Goal: Information Seeking & Learning: Compare options

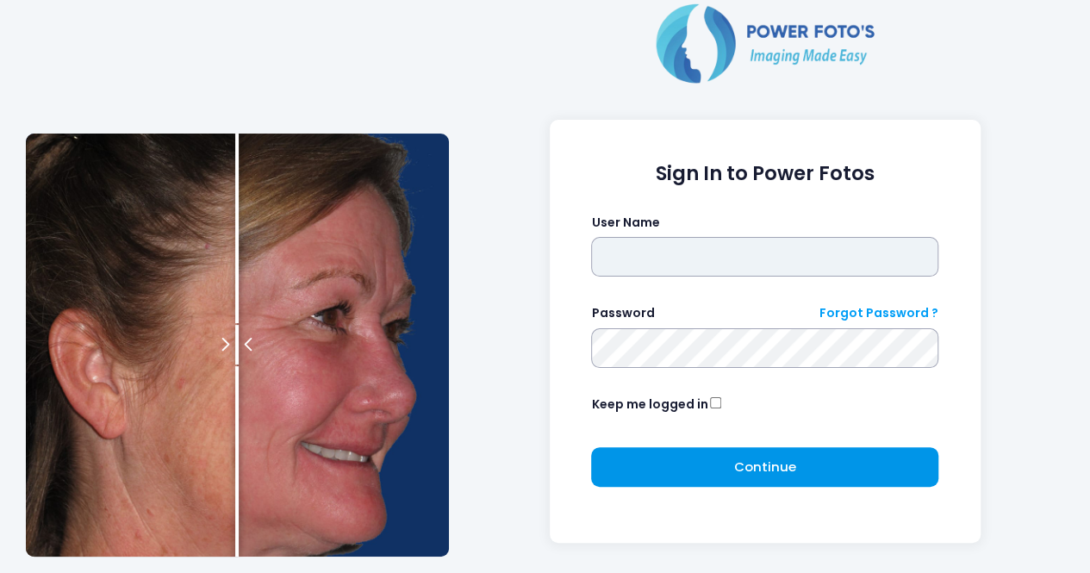
type input "**********"
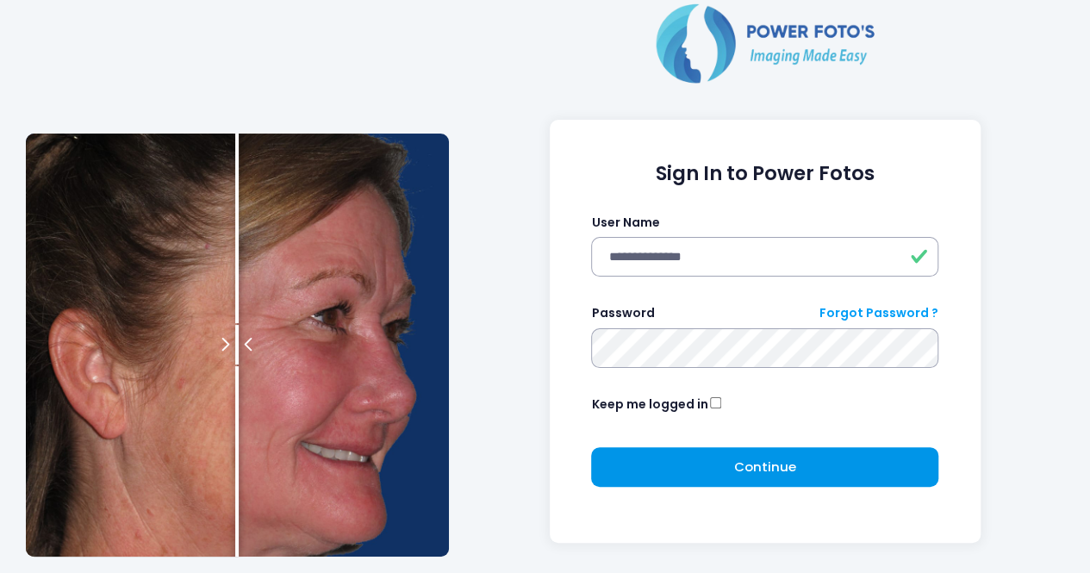
click at [782, 466] on span "Continue" at bounding box center [765, 467] width 62 height 18
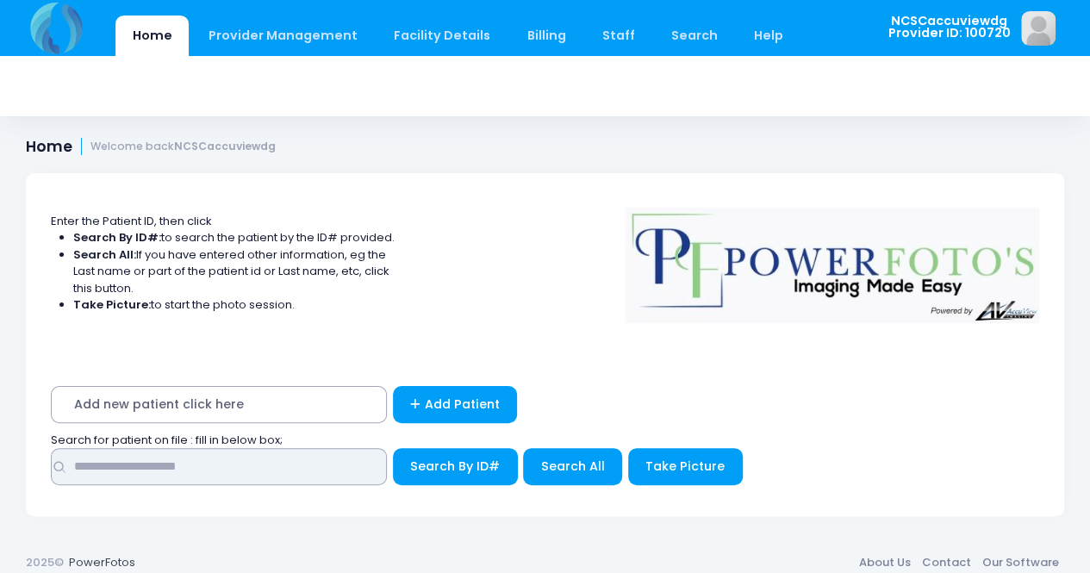
drag, startPoint x: 117, startPoint y: 472, endPoint x: 120, endPoint y: 451, distance: 21.7
click at [120, 459] on input "text" at bounding box center [219, 466] width 336 height 37
type input "*****"
click at [393, 448] on button "Search By ID#" at bounding box center [455, 466] width 125 height 37
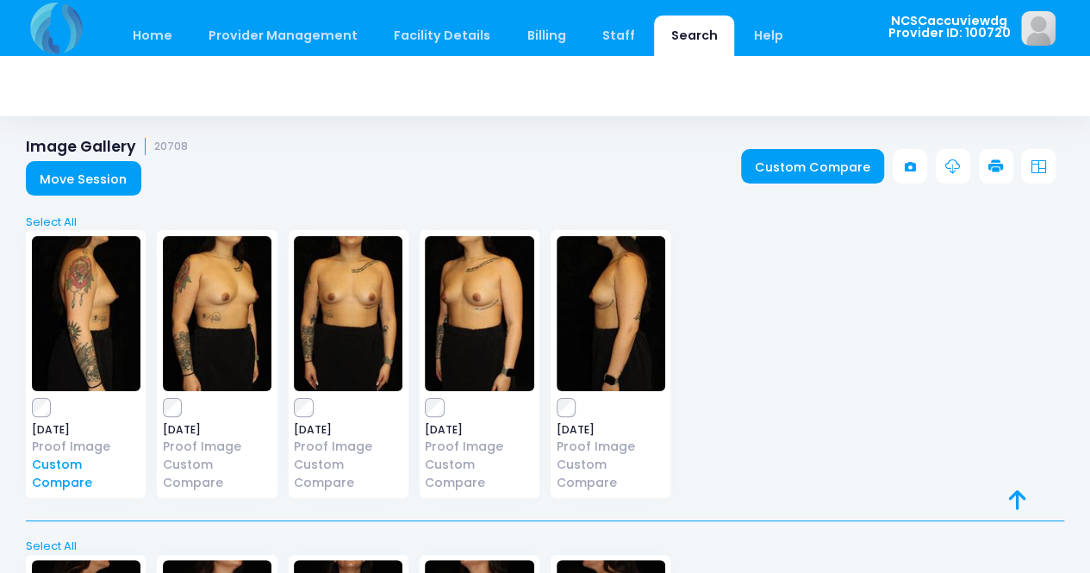
click at [50, 463] on link "Custom Compare" at bounding box center [86, 474] width 109 height 36
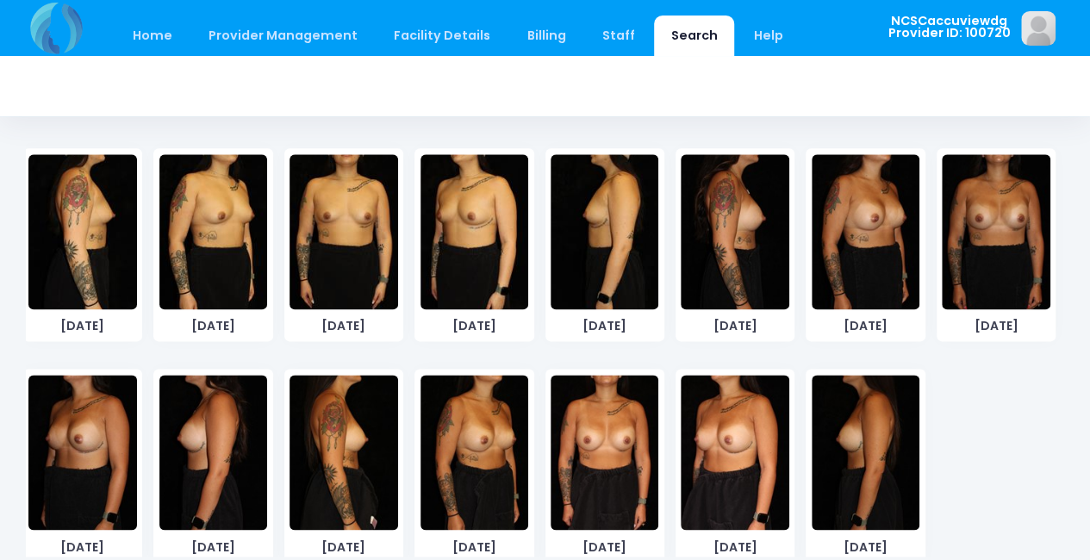
scroll to position [1070, 0]
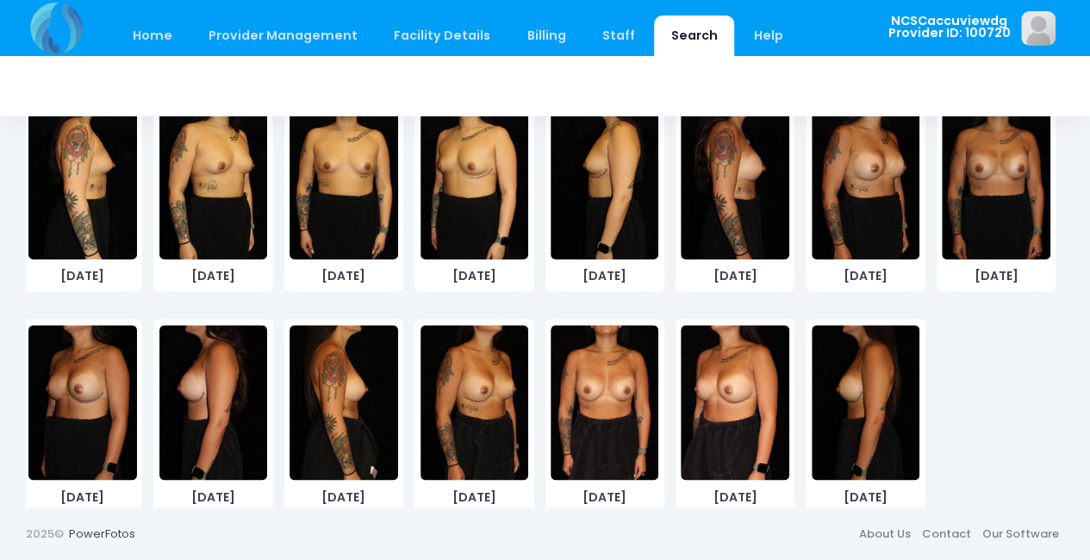
click at [358, 397] on img at bounding box center [344, 402] width 108 height 155
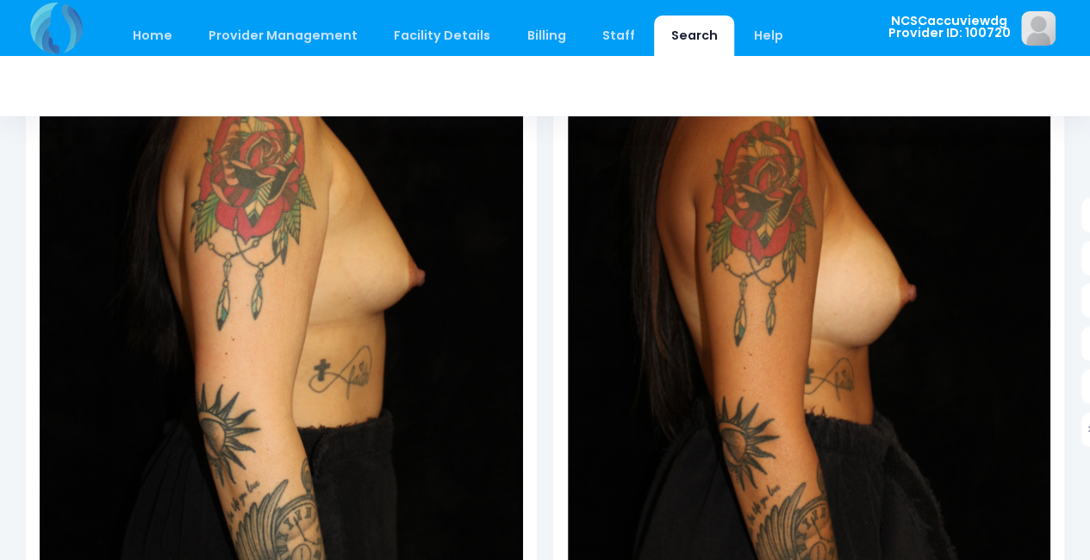
scroll to position [250, 0]
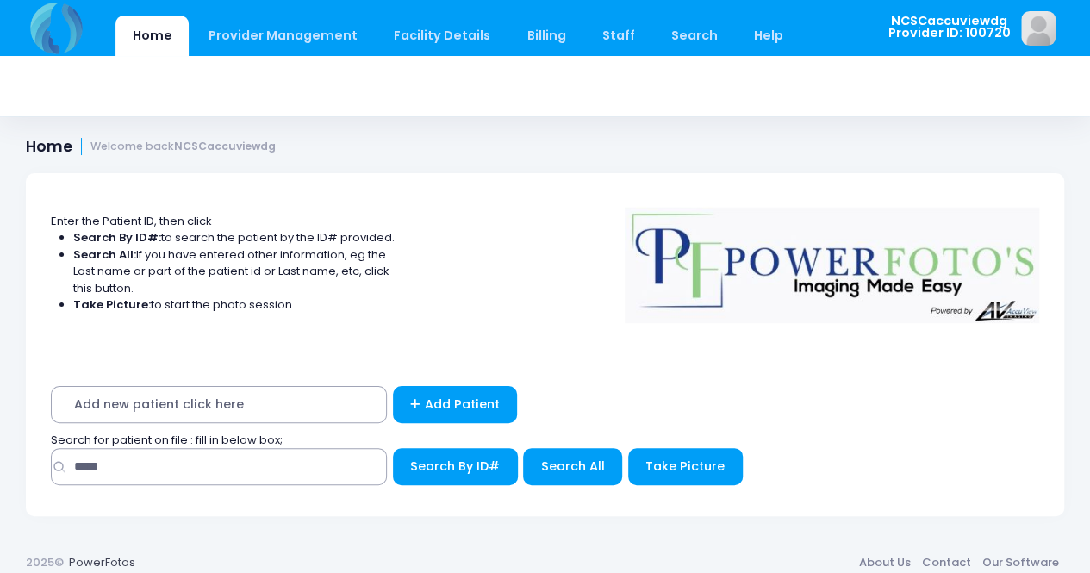
scroll to position [16, 0]
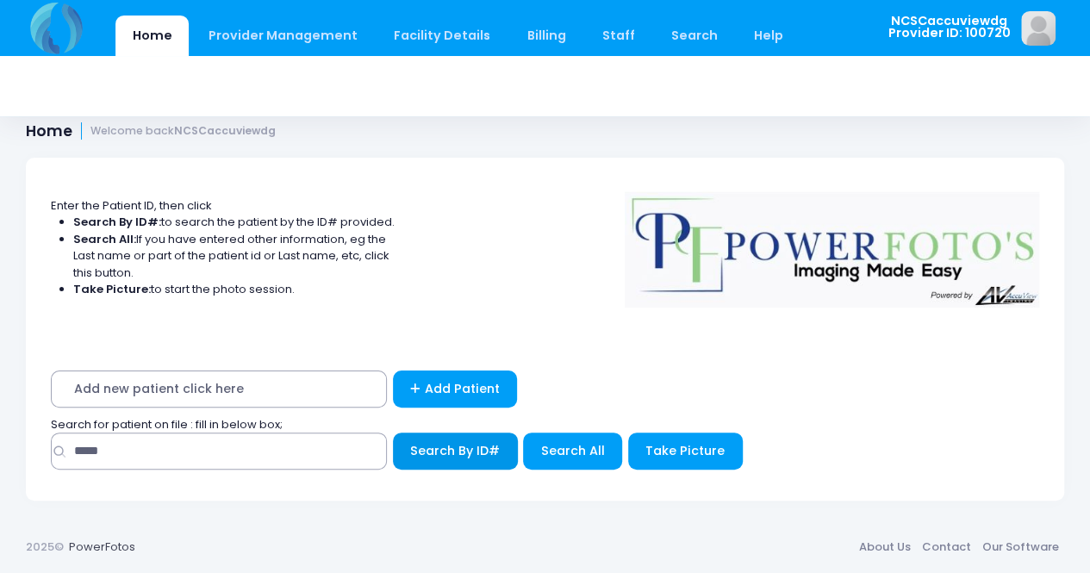
drag, startPoint x: 486, startPoint y: 456, endPoint x: 488, endPoint y: 425, distance: 31.1
click at [486, 456] on span "Search By ID#" at bounding box center [455, 450] width 90 height 17
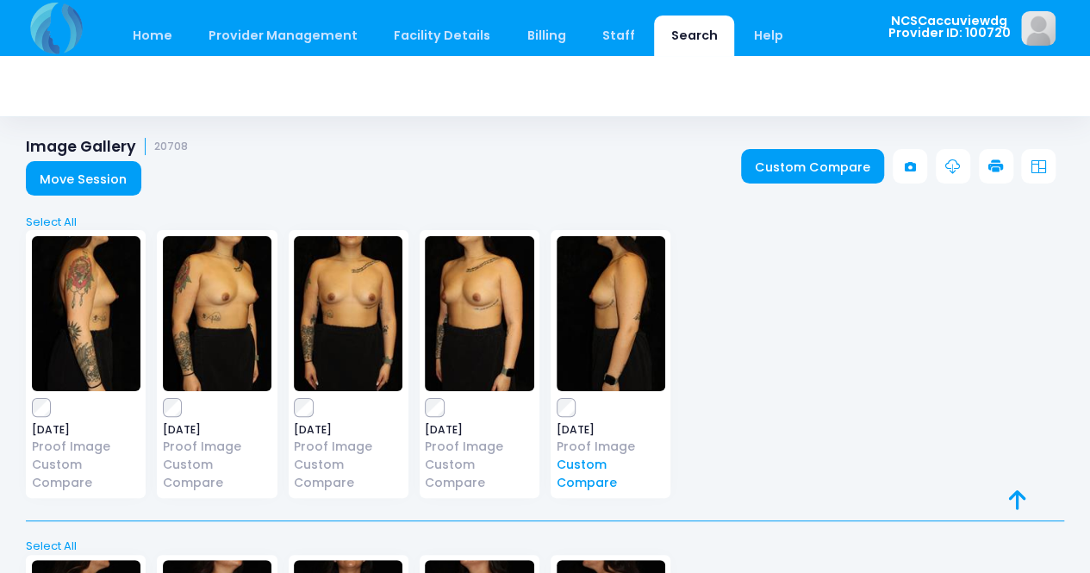
click at [567, 468] on link "Custom Compare" at bounding box center [611, 474] width 109 height 36
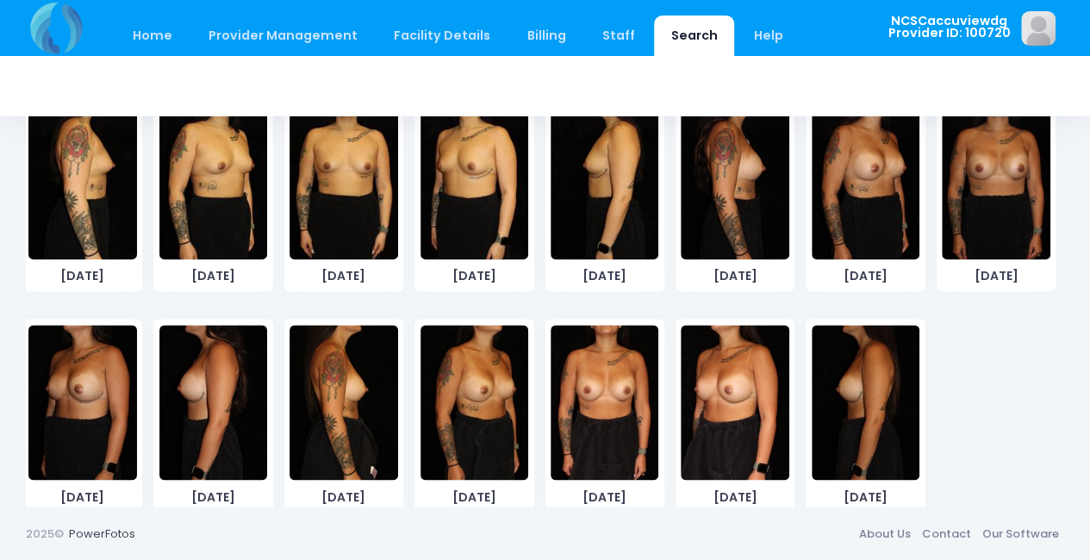
click at [848, 409] on img at bounding box center [866, 402] width 108 height 155
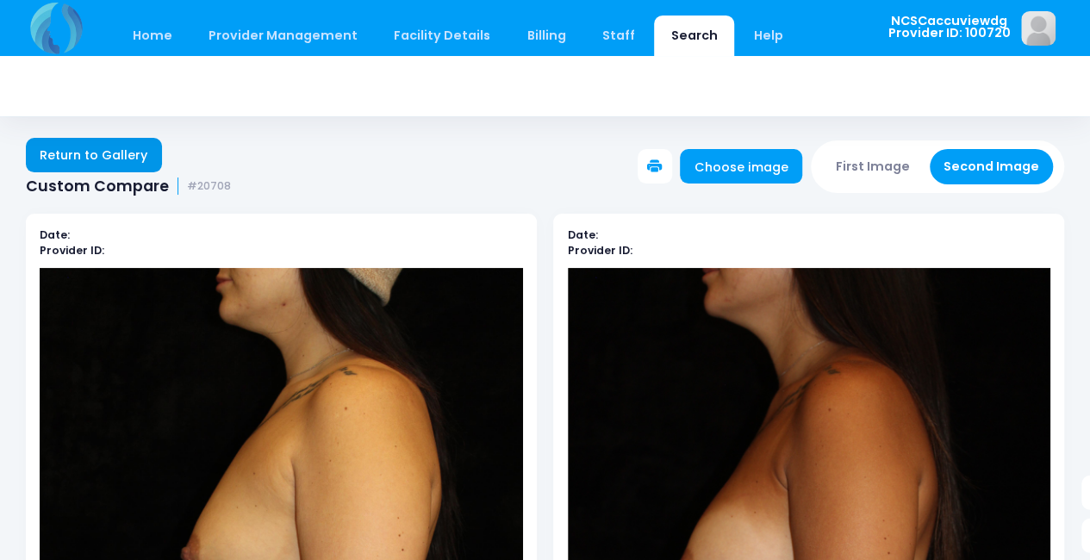
click at [83, 157] on link "Return to Gallery" at bounding box center [94, 155] width 136 height 34
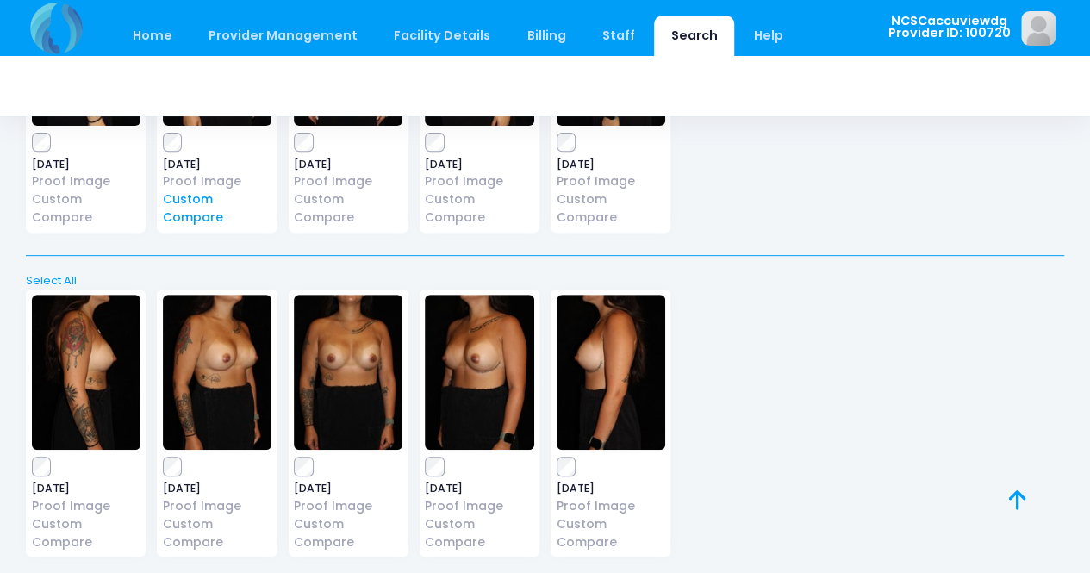
scroll to position [258, 0]
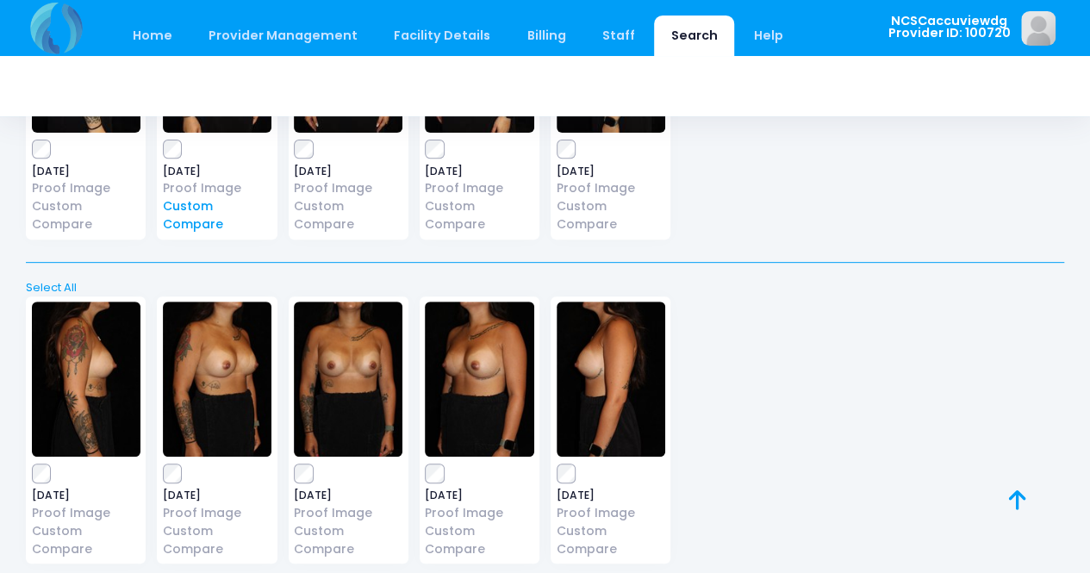
click at [210, 214] on link "Custom Compare" at bounding box center [217, 215] width 109 height 36
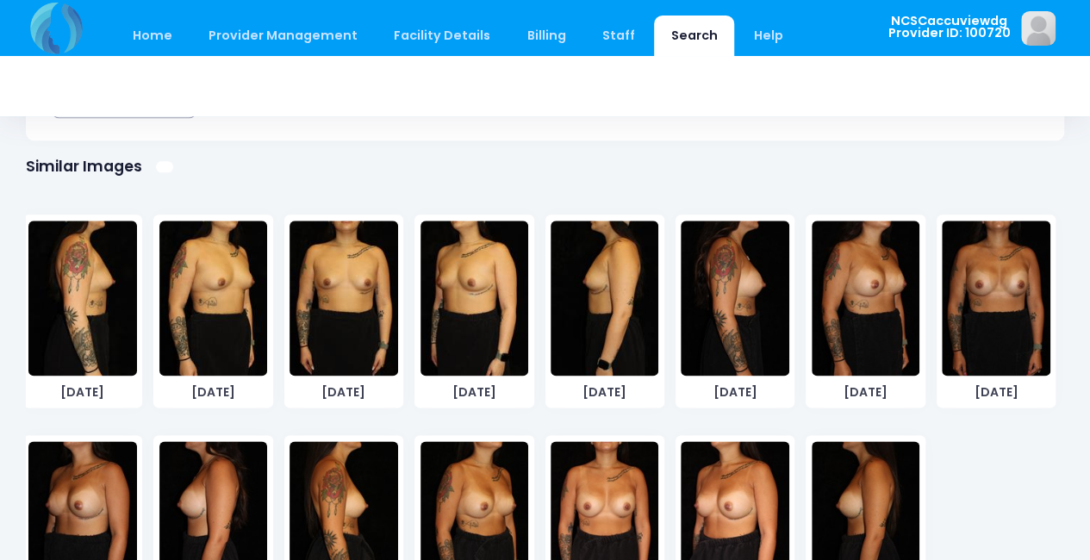
scroll to position [1070, 0]
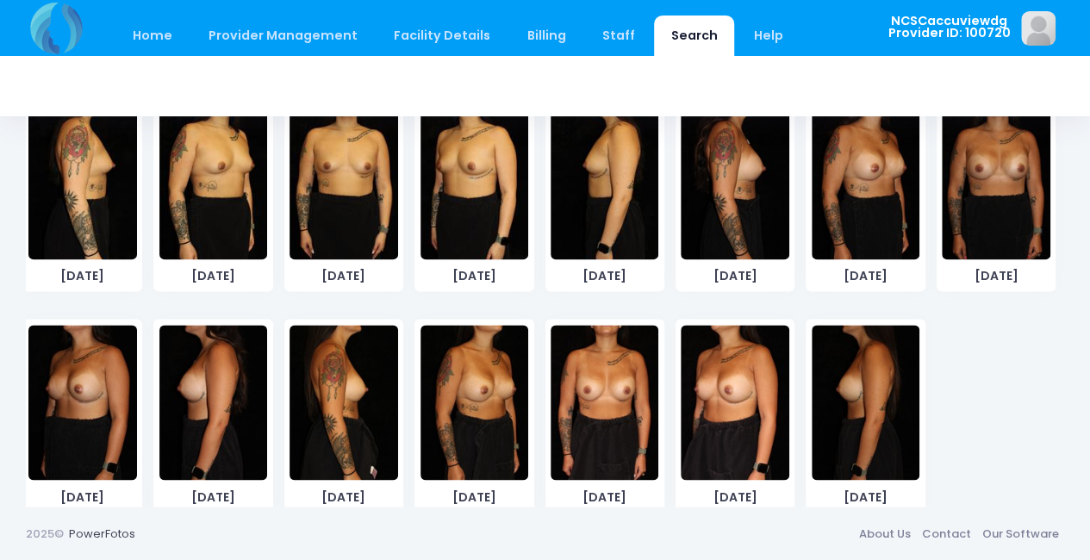
click at [469, 410] on img at bounding box center [474, 402] width 108 height 155
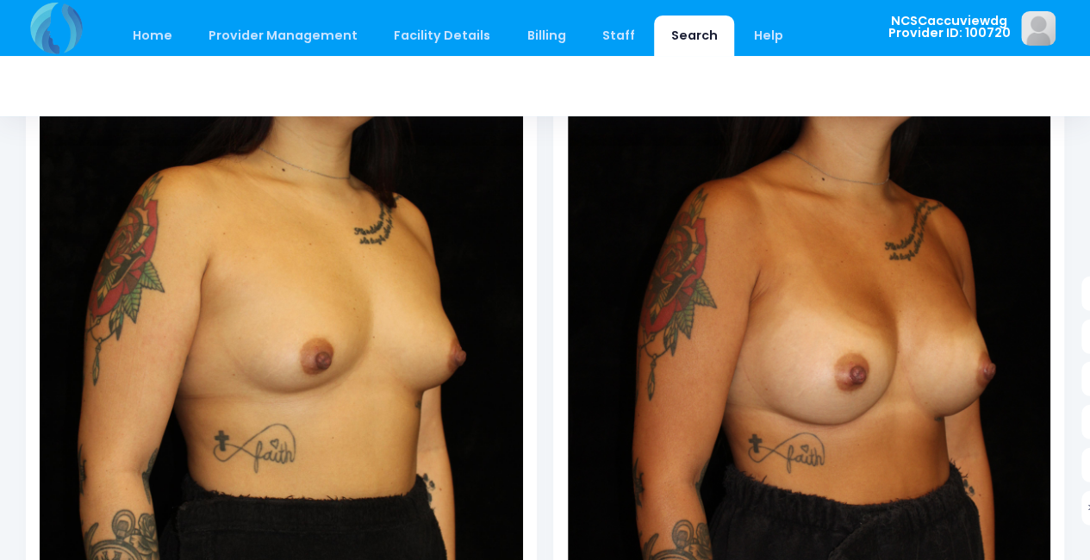
scroll to position [172, 0]
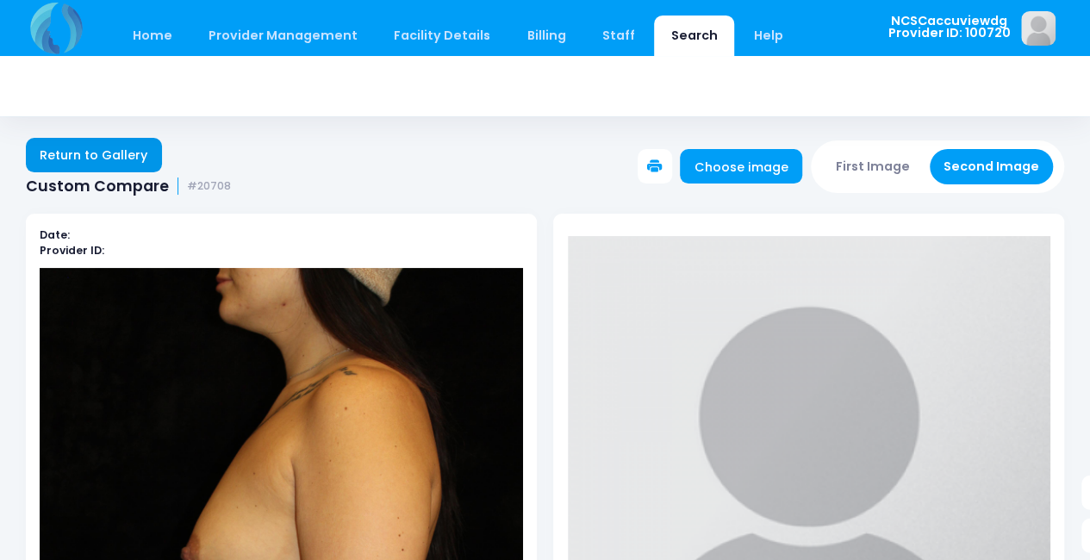
click at [75, 152] on link "Return to Gallery" at bounding box center [94, 155] width 136 height 34
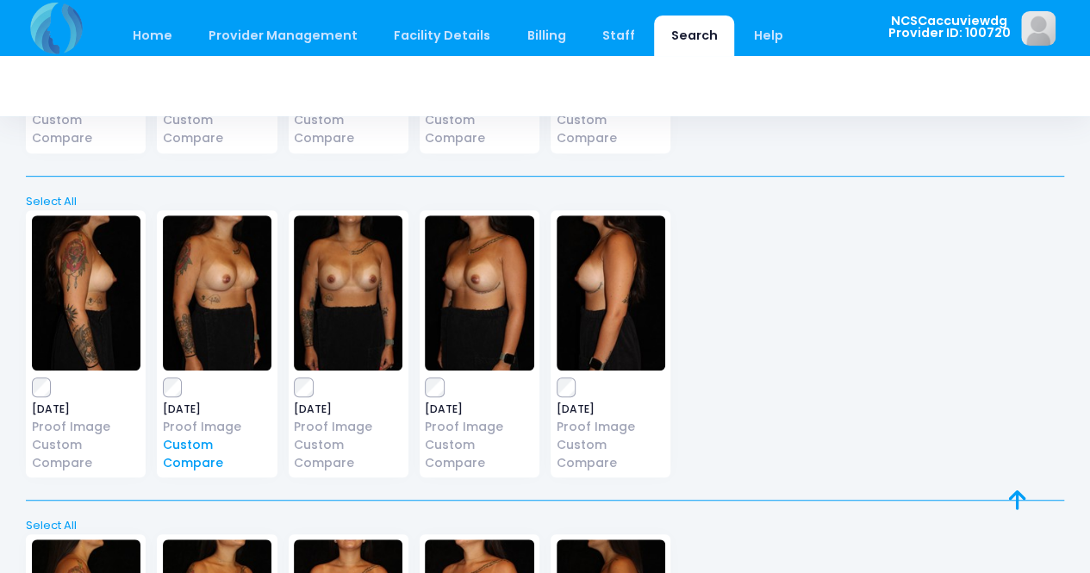
scroll to position [517, 0]
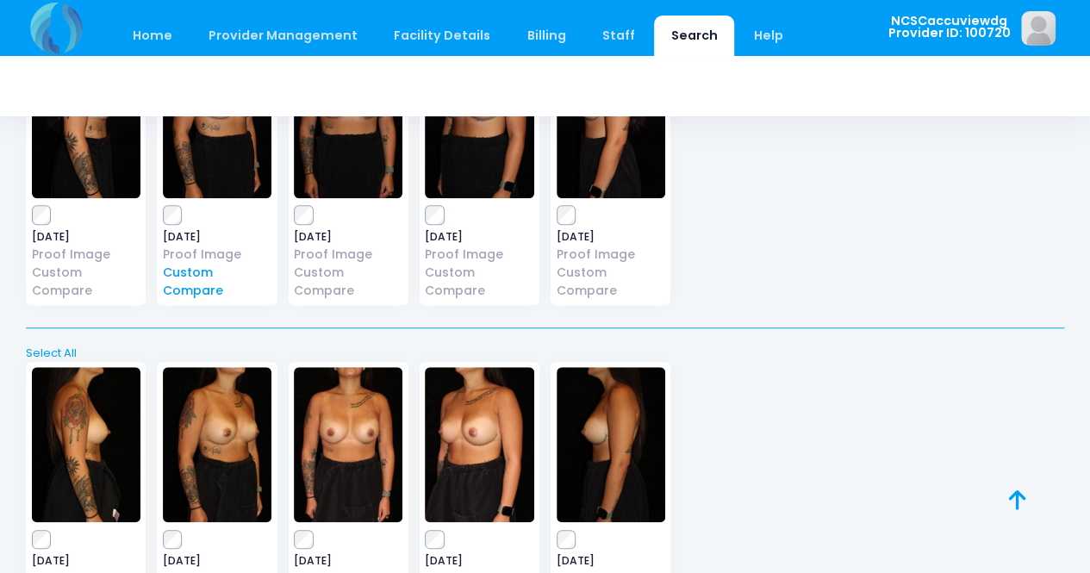
click at [201, 289] on link "Custom Compare" at bounding box center [217, 282] width 109 height 36
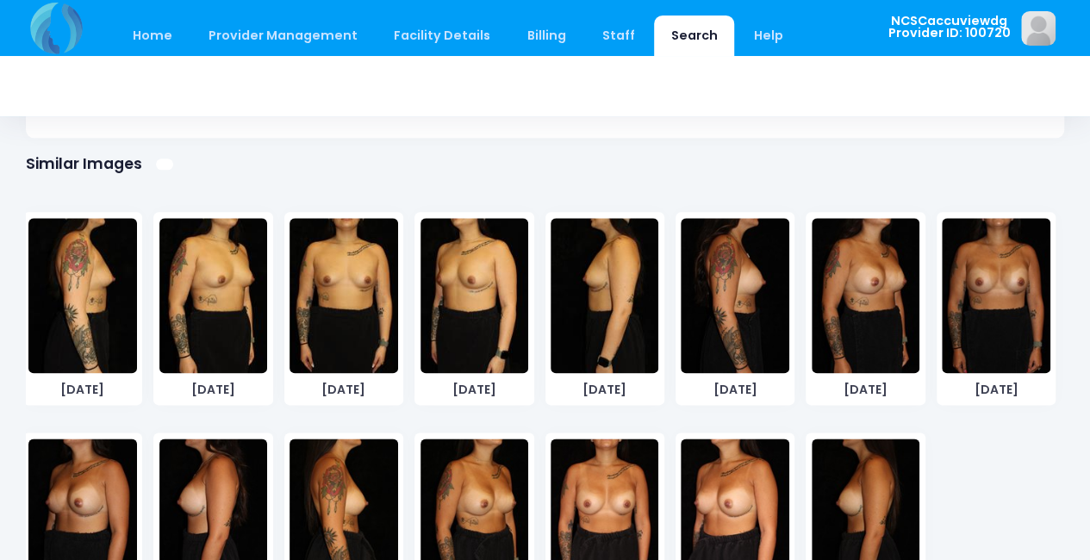
scroll to position [1070, 0]
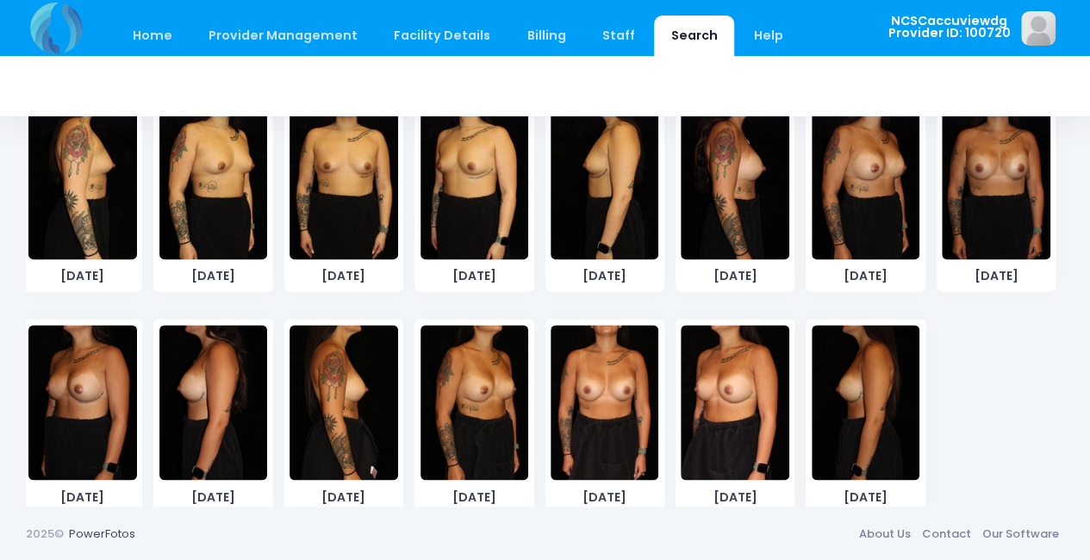
click at [466, 414] on img at bounding box center [474, 402] width 108 height 155
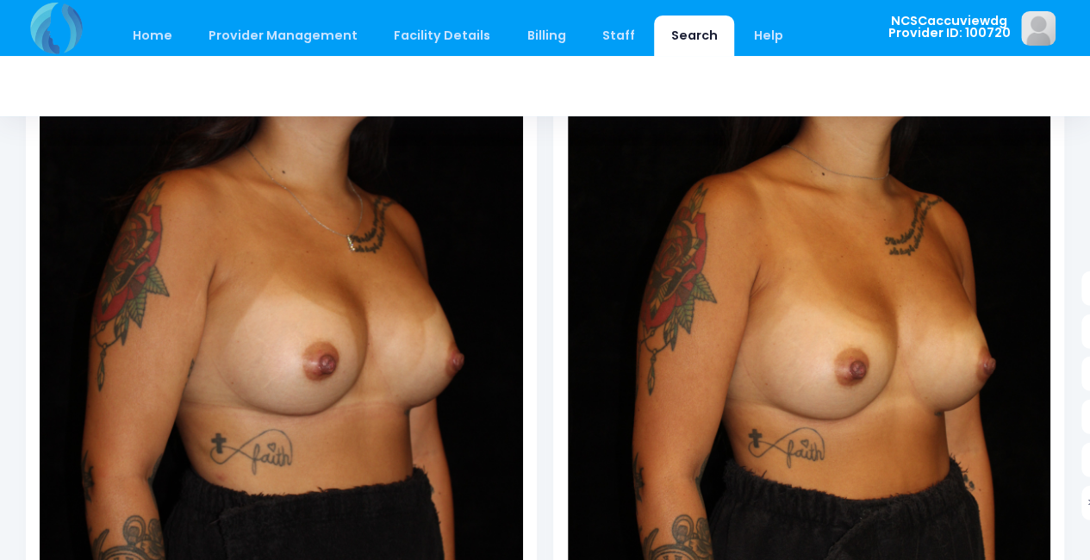
scroll to position [250, 0]
